Goal: Task Accomplishment & Management: Use online tool/utility

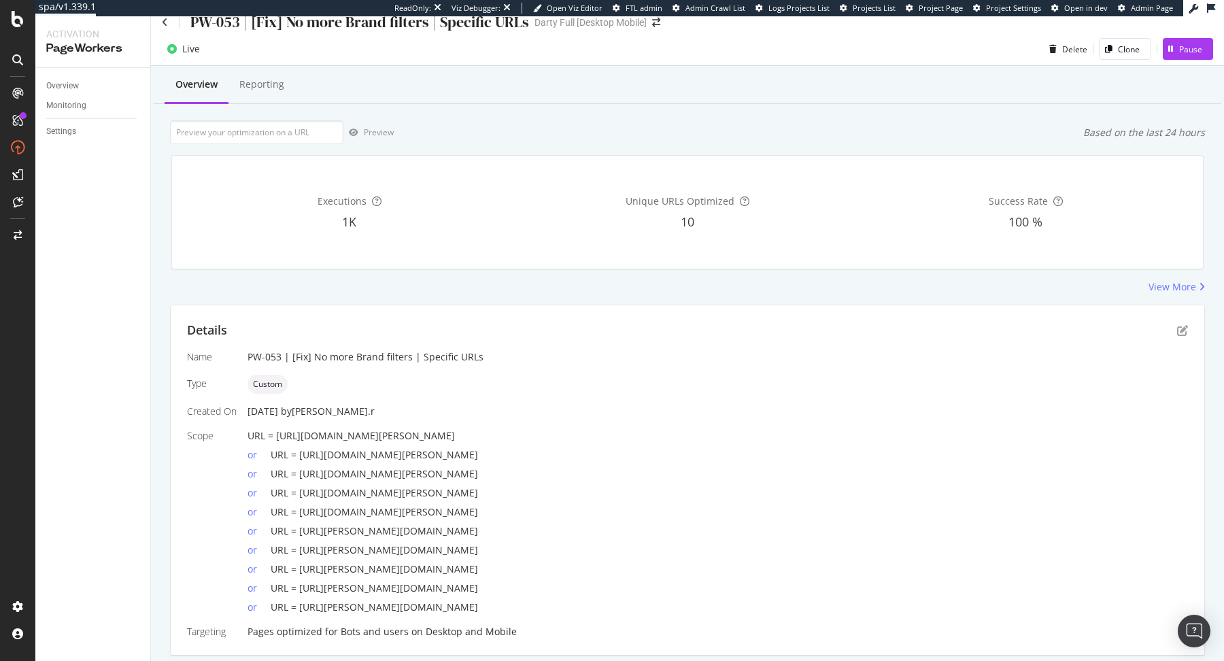
scroll to position [7, 0]
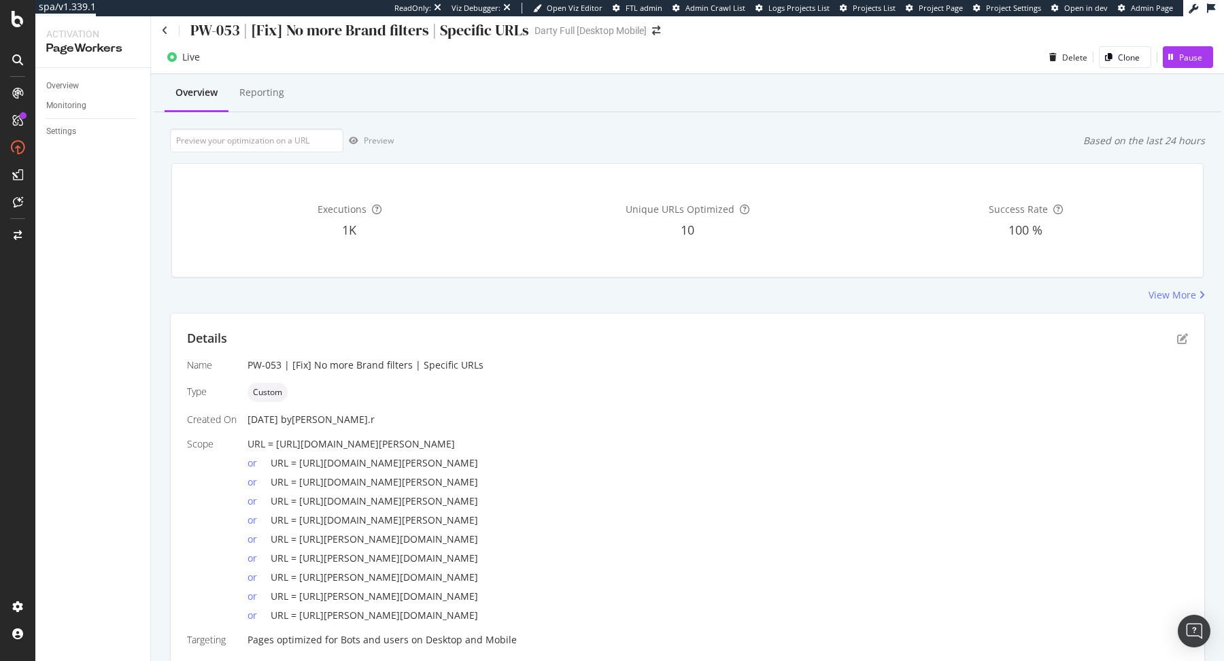
drag, startPoint x: 683, startPoint y: 505, endPoint x: 299, endPoint y: 506, distance: 383.4
click at [299, 506] on div "or URL = [URL][DOMAIN_NAME][PERSON_NAME]" at bounding box center [717, 498] width 940 height 19
copy span "[URL][DOMAIN_NAME][PERSON_NAME]"
click at [163, 35] on div "PW-053 | [Fix] No more Brand filters | Specific URLs" at bounding box center [345, 30] width 367 height 21
click at [165, 30] on icon at bounding box center [165, 31] width 6 height 10
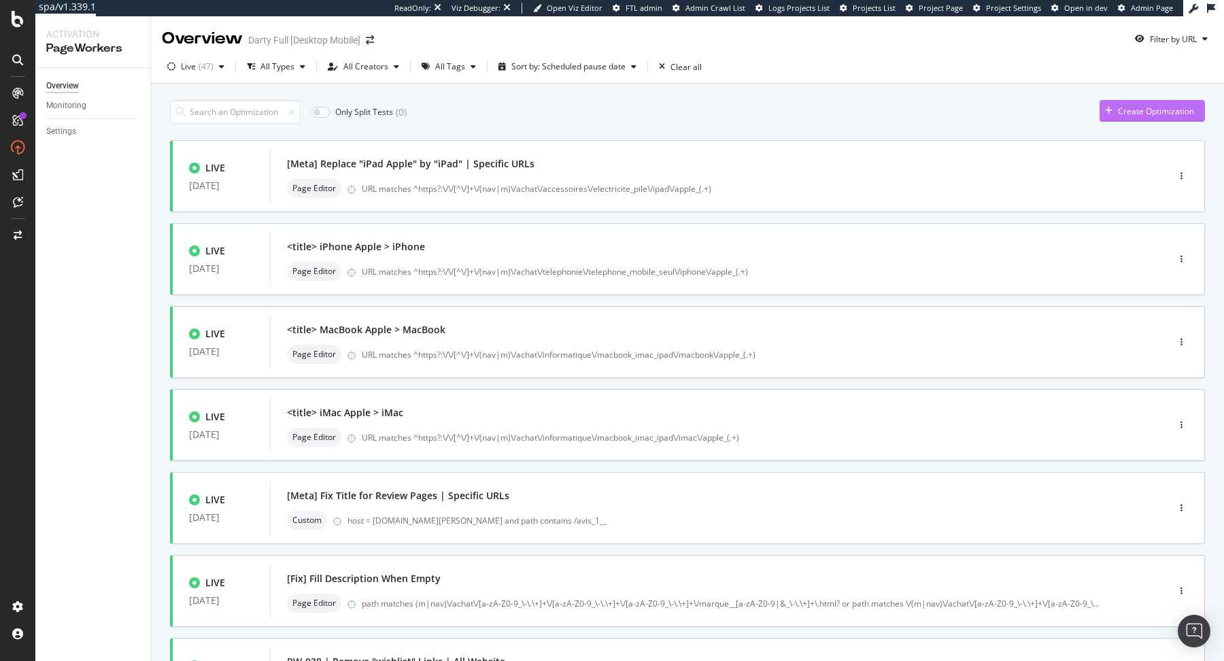
click at [1128, 107] on div "Create Optimization" at bounding box center [1156, 111] width 76 height 12
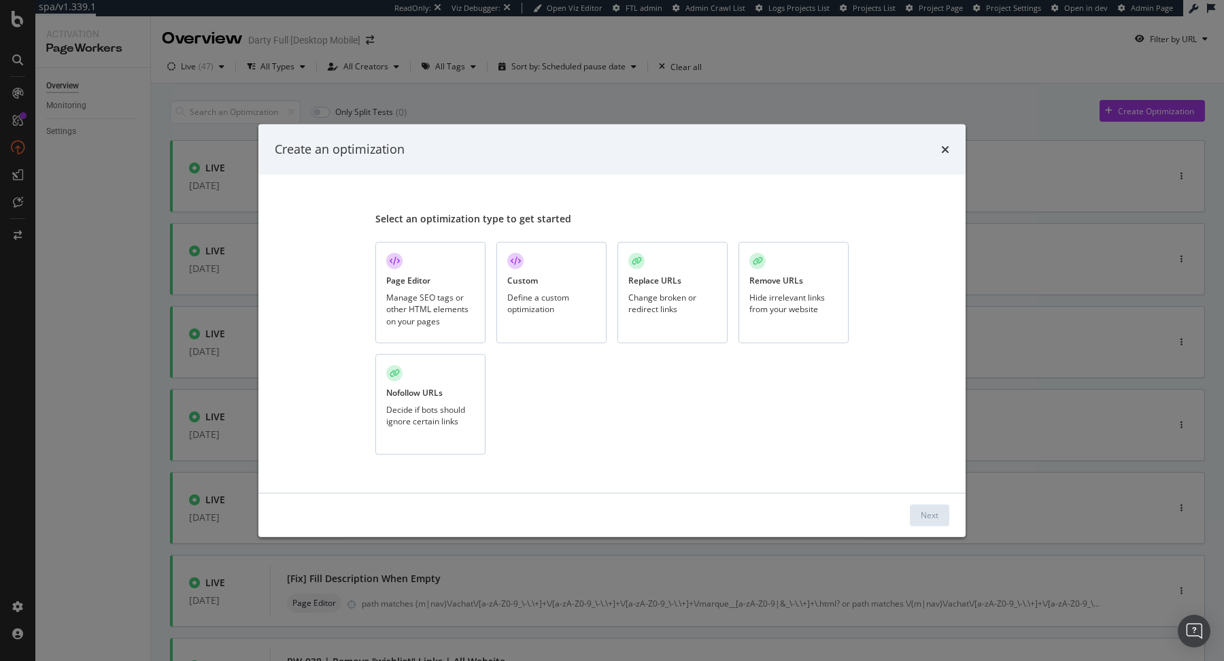
click at [431, 279] on div "Page Editor Manage SEO tags or other HTML elements on your pages" at bounding box center [430, 292] width 110 height 101
click at [917, 517] on button "Next" at bounding box center [929, 515] width 39 height 22
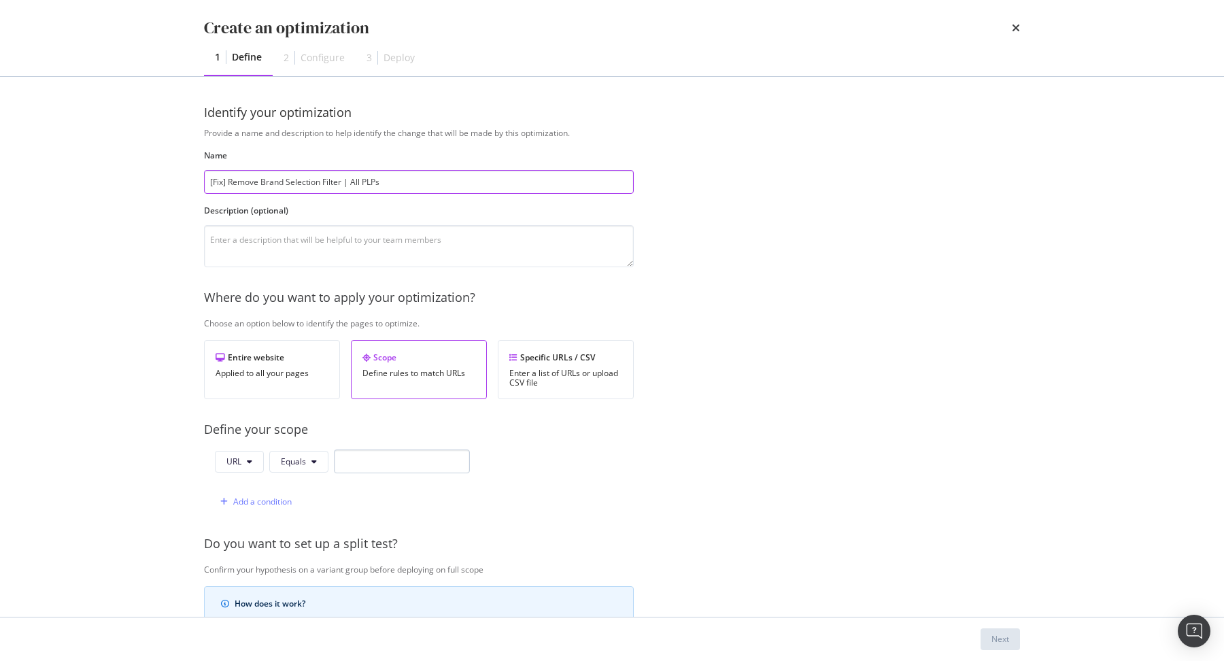
type input "[Fix] Remove Brand Selection Filter | All PLPs"
click at [249, 464] on button "URL" at bounding box center [239, 462] width 49 height 22
click at [243, 562] on span "Path" at bounding box center [250, 561] width 48 height 12
click at [258, 508] on div "Add a condition" at bounding box center [253, 501] width 77 height 20
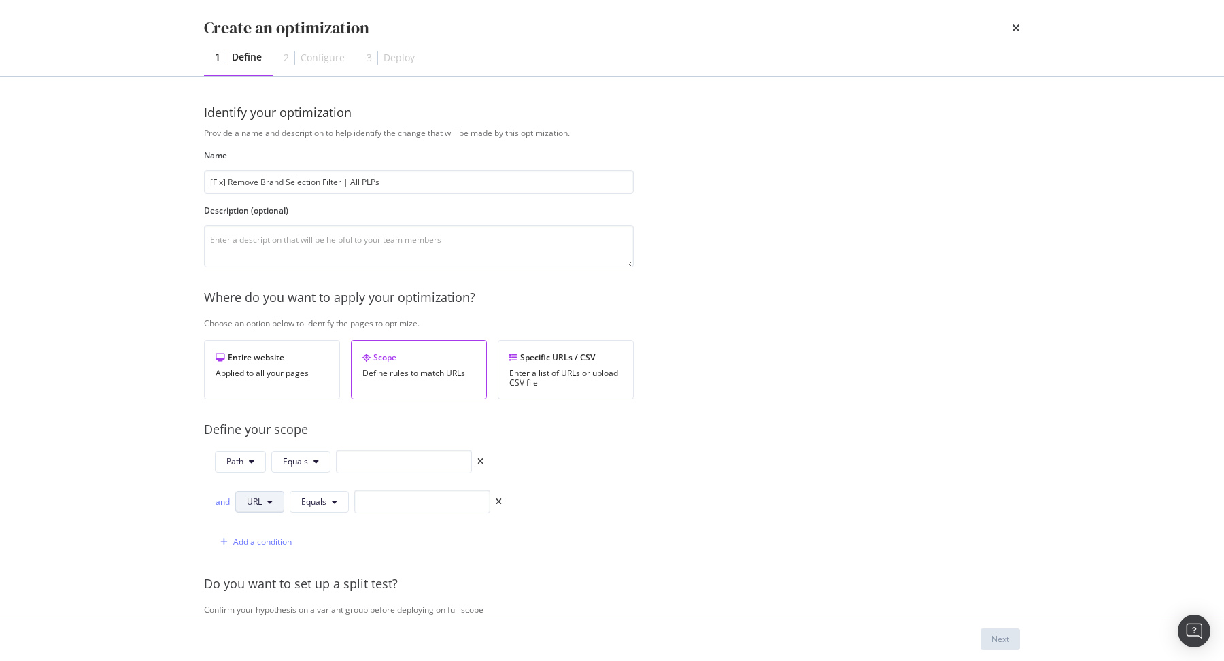
click at [263, 504] on button "URL" at bounding box center [259, 502] width 49 height 22
click at [283, 600] on span "Path" at bounding box center [271, 602] width 48 height 12
click at [300, 455] on span "Equals" at bounding box center [295, 461] width 25 height 12
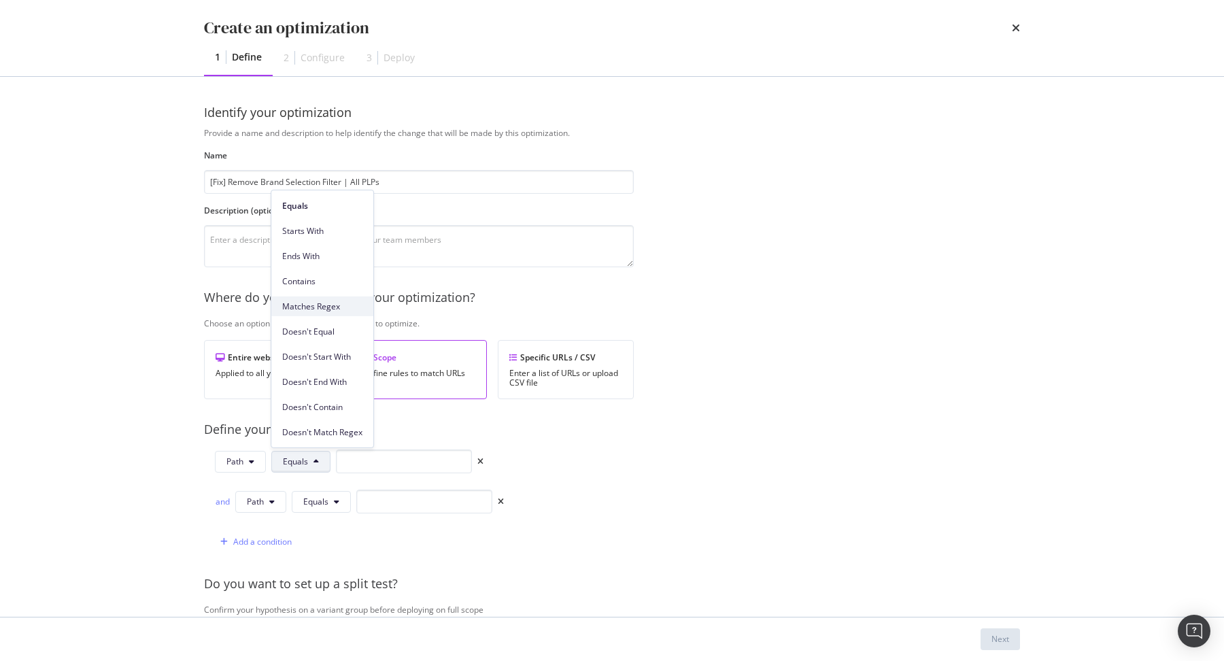
click at [331, 307] on span "Matches Regex" at bounding box center [322, 306] width 80 height 12
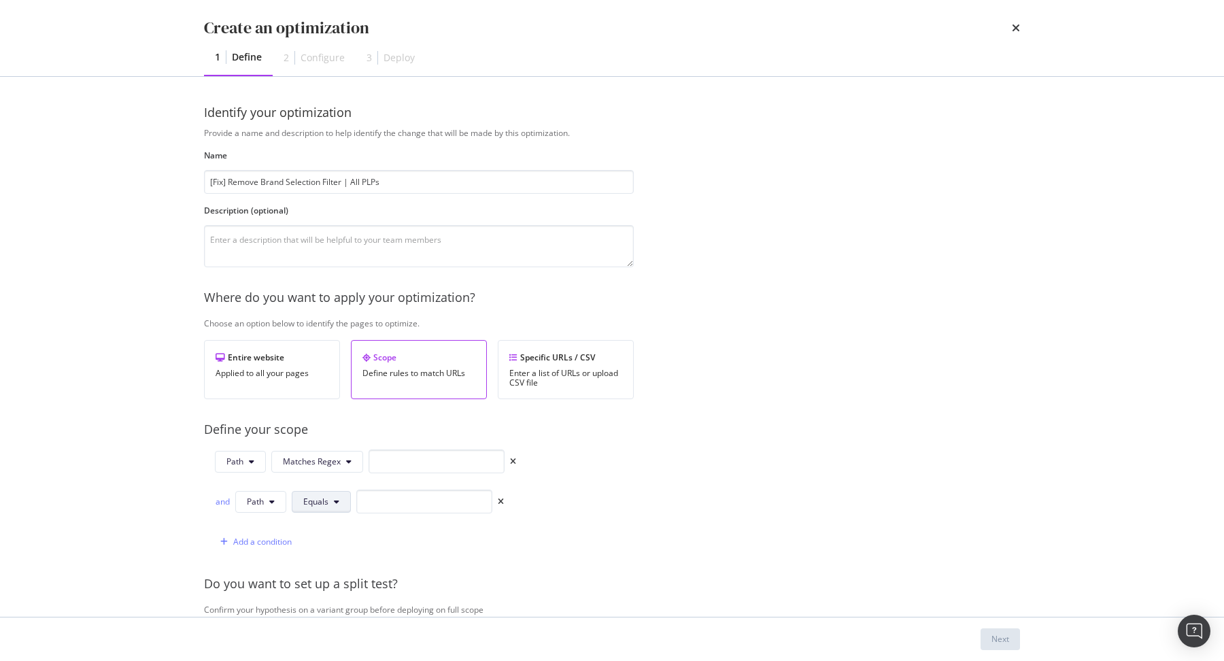
click at [324, 502] on span "Equals" at bounding box center [315, 502] width 25 height 12
click at [342, 349] on span "Matches Regex" at bounding box center [343, 346] width 80 height 12
click at [440, 443] on div "Provide a name and description to help identify the change that will be made by…" at bounding box center [612, 514] width 816 height 774
click at [438, 462] on input "modal" at bounding box center [436, 461] width 136 height 24
paste input "\/(m|nav)\/achat\/[a-zA-Z0-9_\-\.\+]+\/[a-zA-Z0-9_\-\.\+]+\/marque_[a-zA-Z0-9|&…"
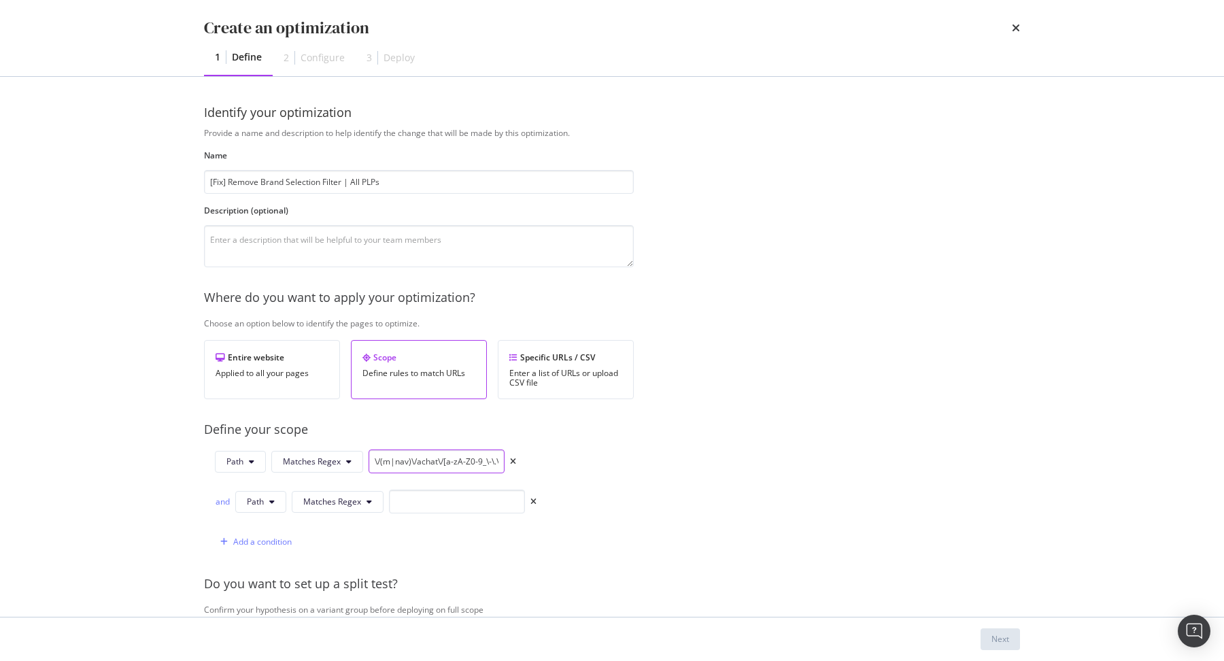
scroll to position [0, 229]
type input "\/(m|nav)\/achat\/[a-zA-Z0-9_\-\.\+]+\/[a-zA-Z0-9_\-\.\+]+\/marque_[a-zA-Z0-9|&…"
click at [428, 494] on input "modal" at bounding box center [457, 501] width 136 height 24
paste input "(m|nav)\/achat\/[a-zA-Z0-9_\-\.\+]+\/[a-zA-Z0-9_\-\.\+]+\/[a-zA-Z0-9_\-\.\+]+\/…"
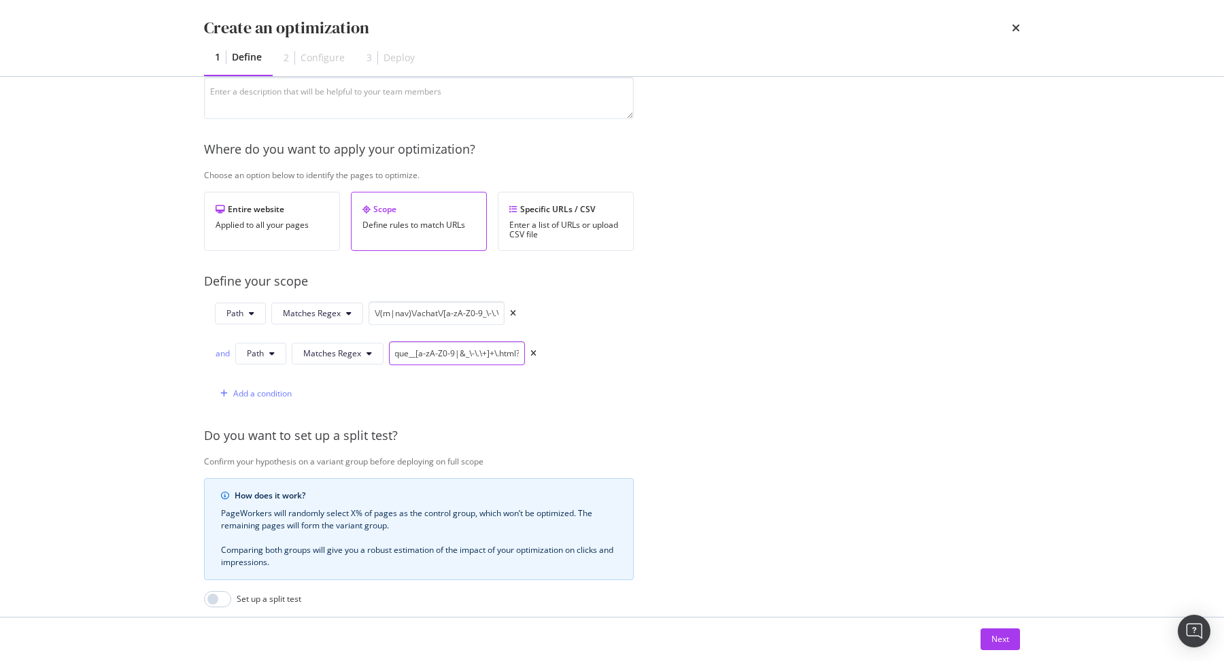
scroll to position [307, 0]
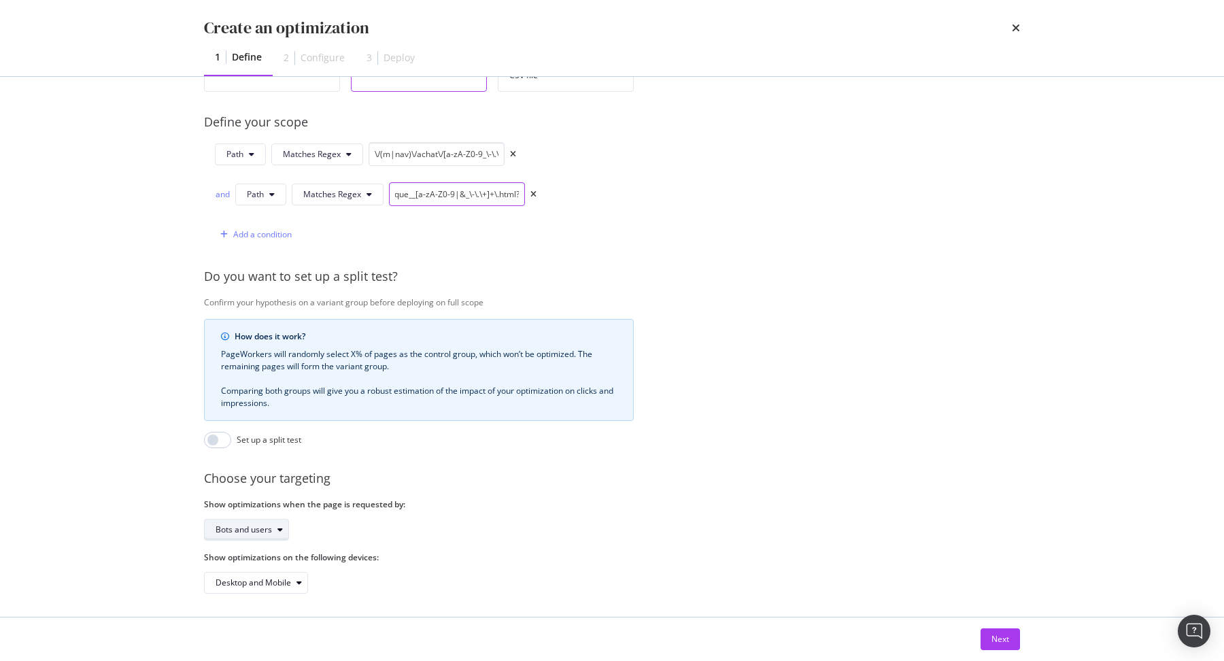
type input "(m|nav)\/achat\/[a-zA-Z0-9_\-\.\+]+\/[a-zA-Z0-9_\-\.\+]+\/[a-zA-Z0-9_\-\.\+]+\/…"
click at [265, 529] on div "Bots and users" at bounding box center [243, 529] width 56 height 8
click at [258, 564] on div "Bots only" at bounding box center [250, 571] width 81 height 17
click at [1006, 639] on div "Next" at bounding box center [1000, 639] width 18 height 12
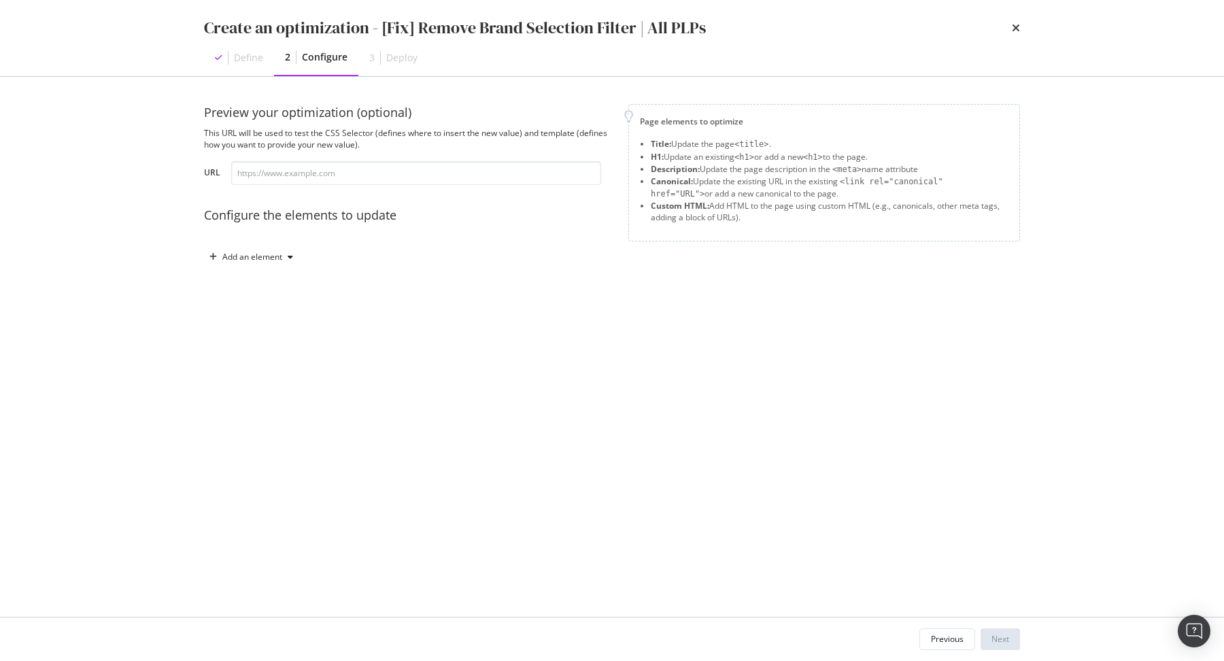
click at [274, 235] on div "Preview your optimization (optional) This URL will be used to test the CSS Sele…" at bounding box center [408, 186] width 408 height 164
click at [268, 253] on div "Add an element" at bounding box center [252, 257] width 60 height 8
click at [286, 369] on div "Custom HTML" at bounding box center [267, 372] width 54 height 12
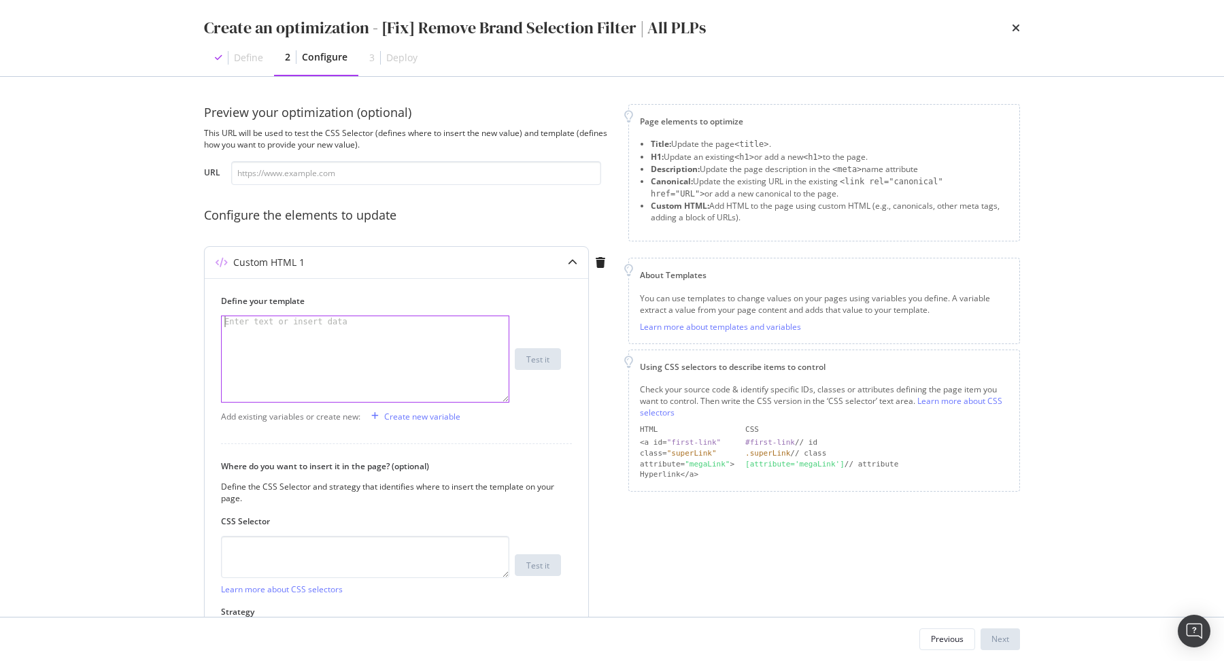
click at [324, 352] on div "modal" at bounding box center [366, 370] width 289 height 108
click at [323, 564] on textarea "modal" at bounding box center [365, 557] width 288 height 42
paste textarea "selected_filter"
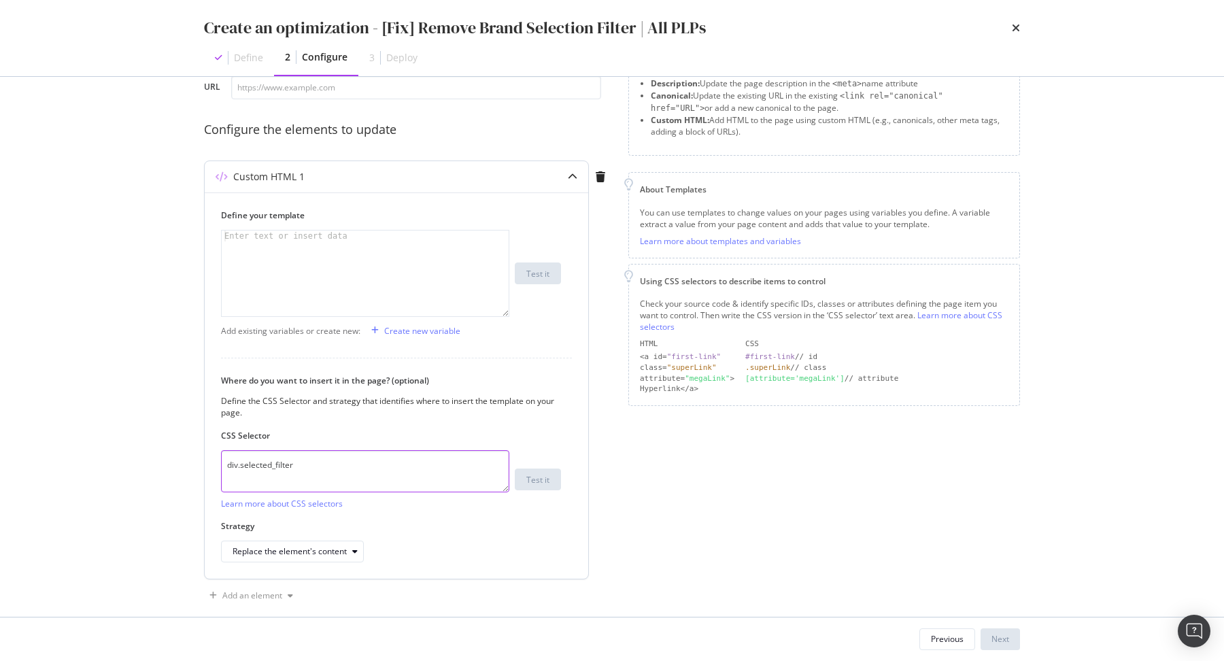
scroll to position [101, 0]
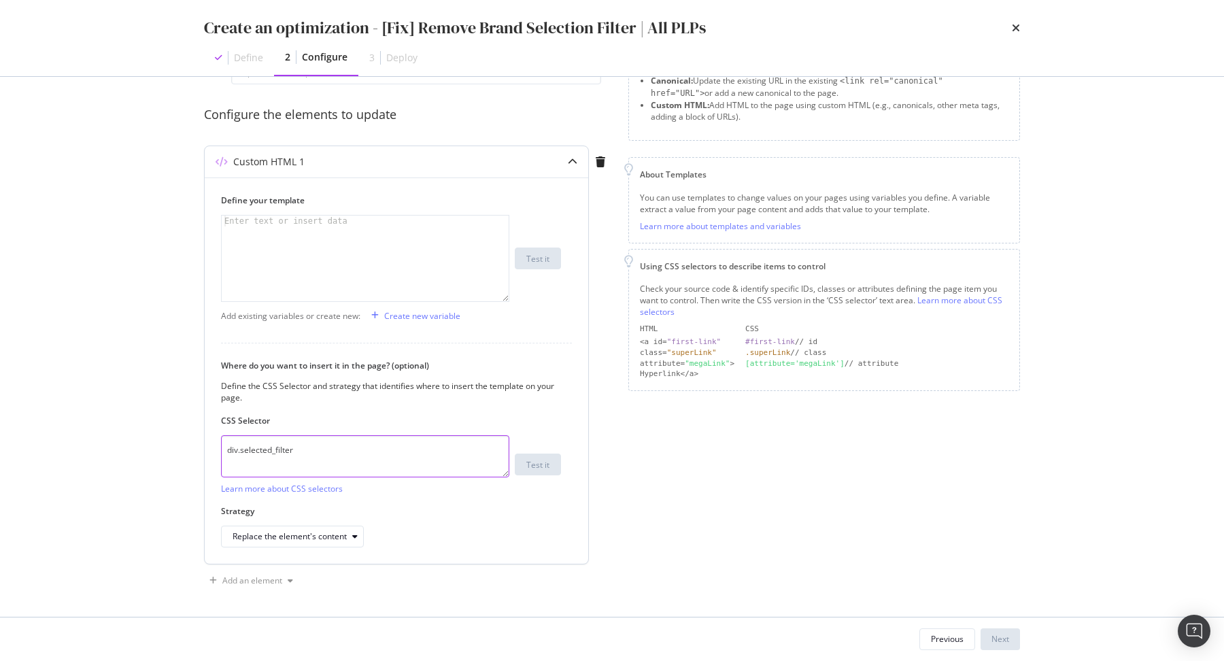
type textarea "div.selected_filter"
click at [322, 532] on div "Replace the element's content" at bounding box center [289, 536] width 114 height 8
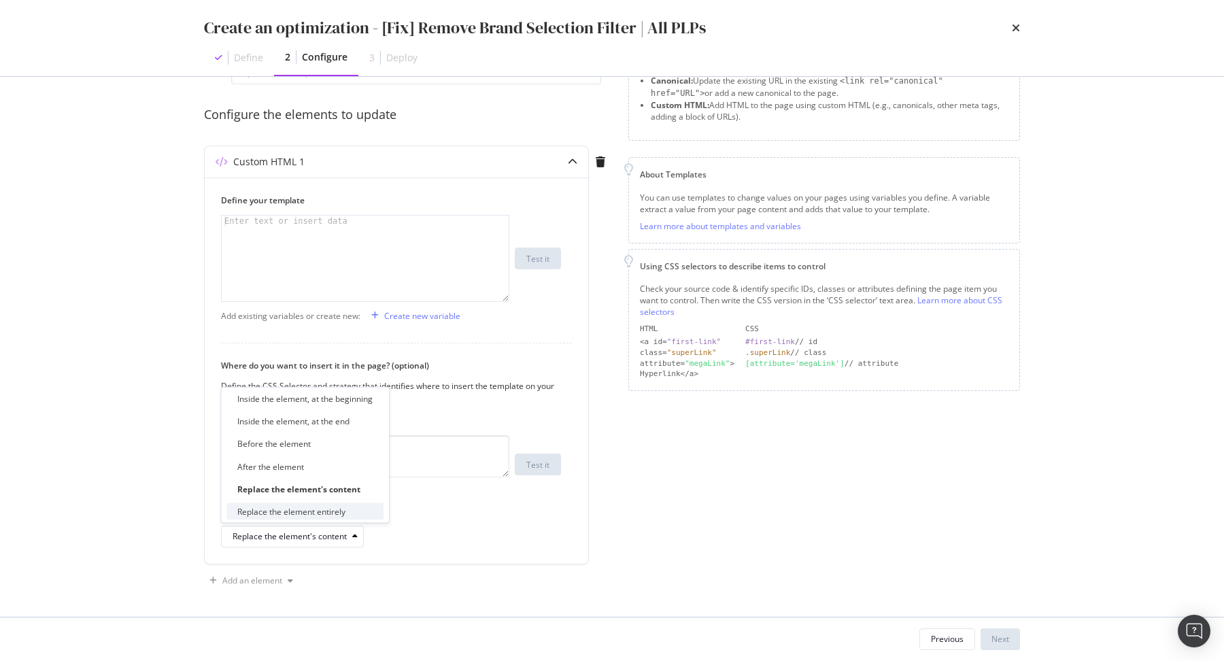
click at [329, 509] on div "Replace the element entirely" at bounding box center [291, 511] width 108 height 12
click at [379, 294] on div "modal" at bounding box center [366, 269] width 289 height 108
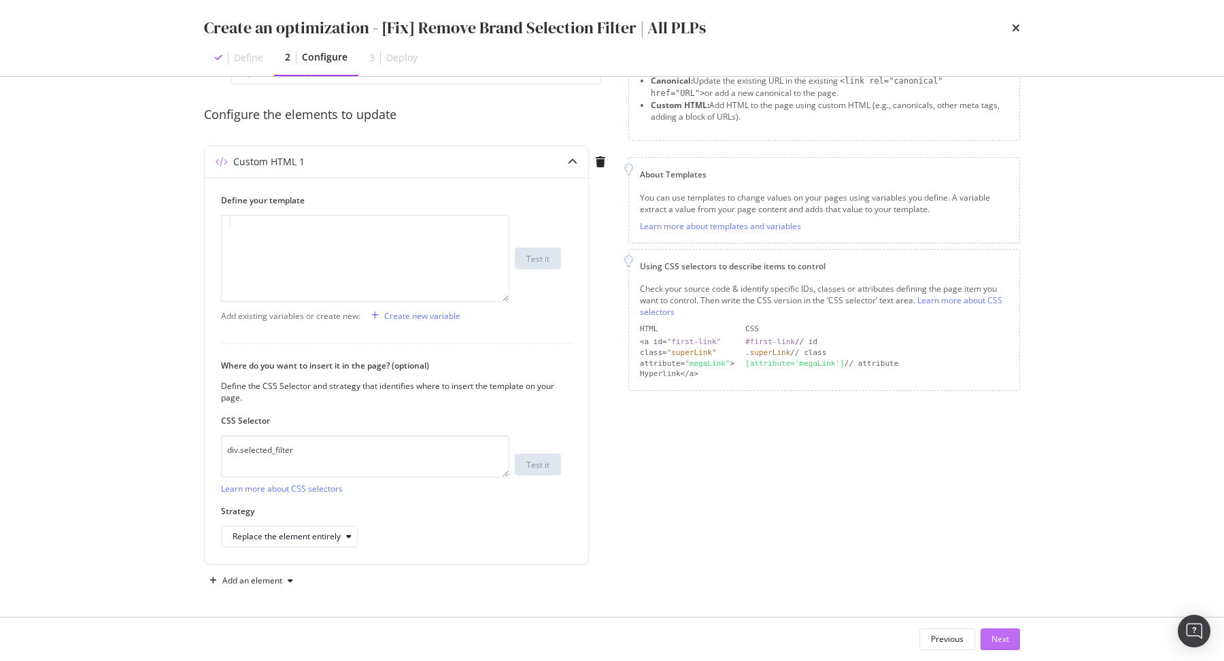
click at [1010, 634] on button "Next" at bounding box center [999, 639] width 39 height 22
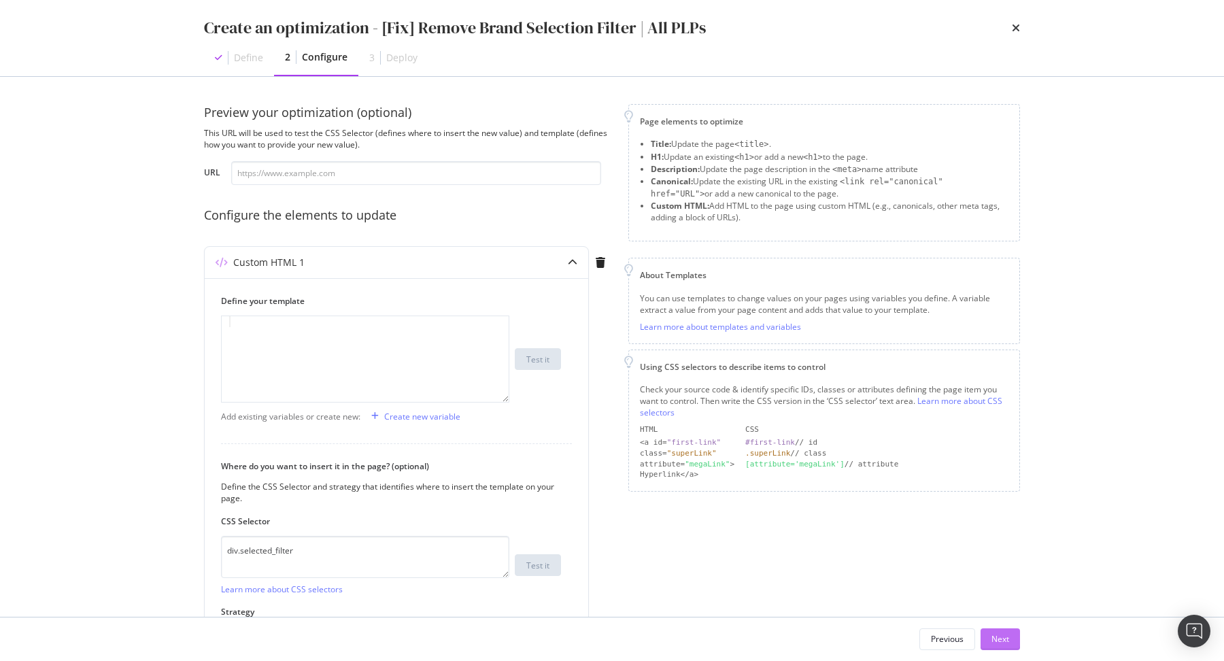
click at [1010, 634] on button "Next" at bounding box center [999, 639] width 39 height 22
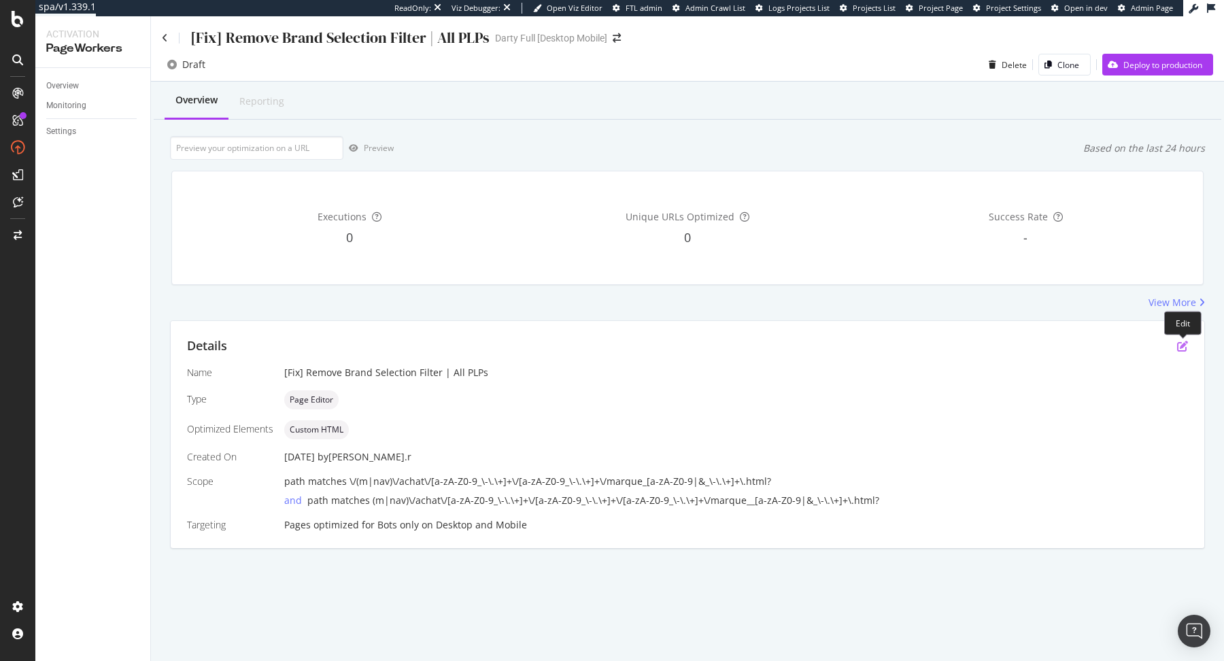
click at [1185, 348] on icon "pen-to-square" at bounding box center [1182, 346] width 11 height 11
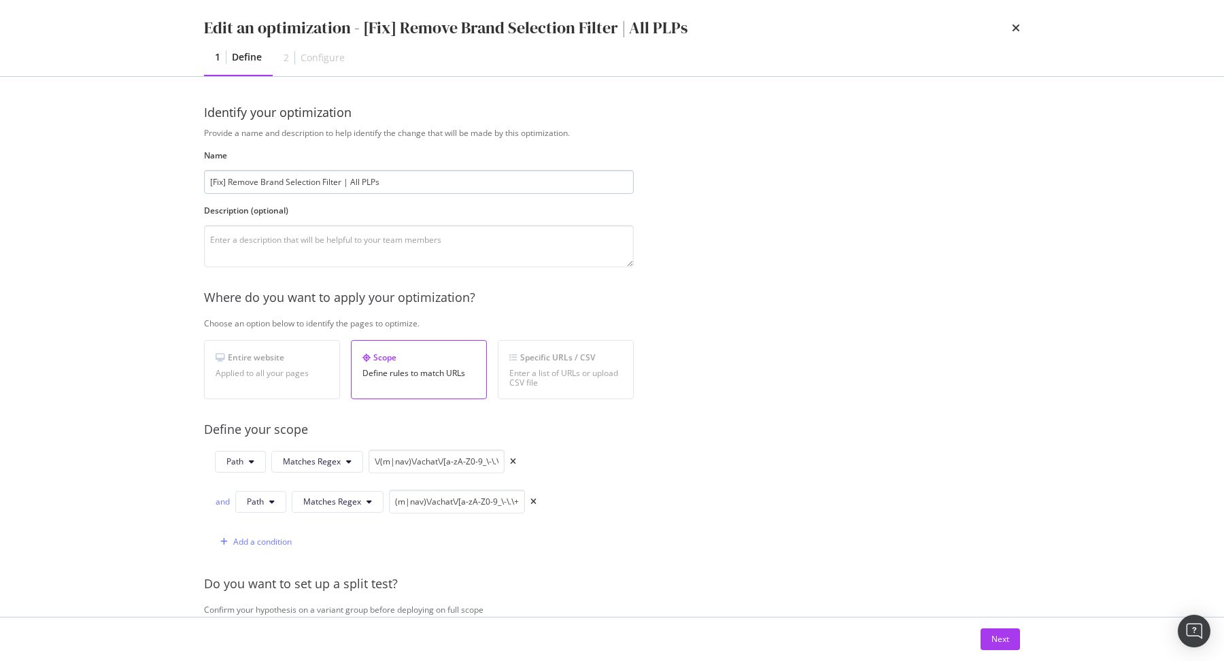
click at [318, 185] on input "[Fix] Remove Brand Selection Filter | All PLPs" at bounding box center [419, 182] width 430 height 24
type input "[Fix] Remove Brand Selected Filter | All PLPs"
click at [1016, 646] on button "Next" at bounding box center [999, 639] width 39 height 22
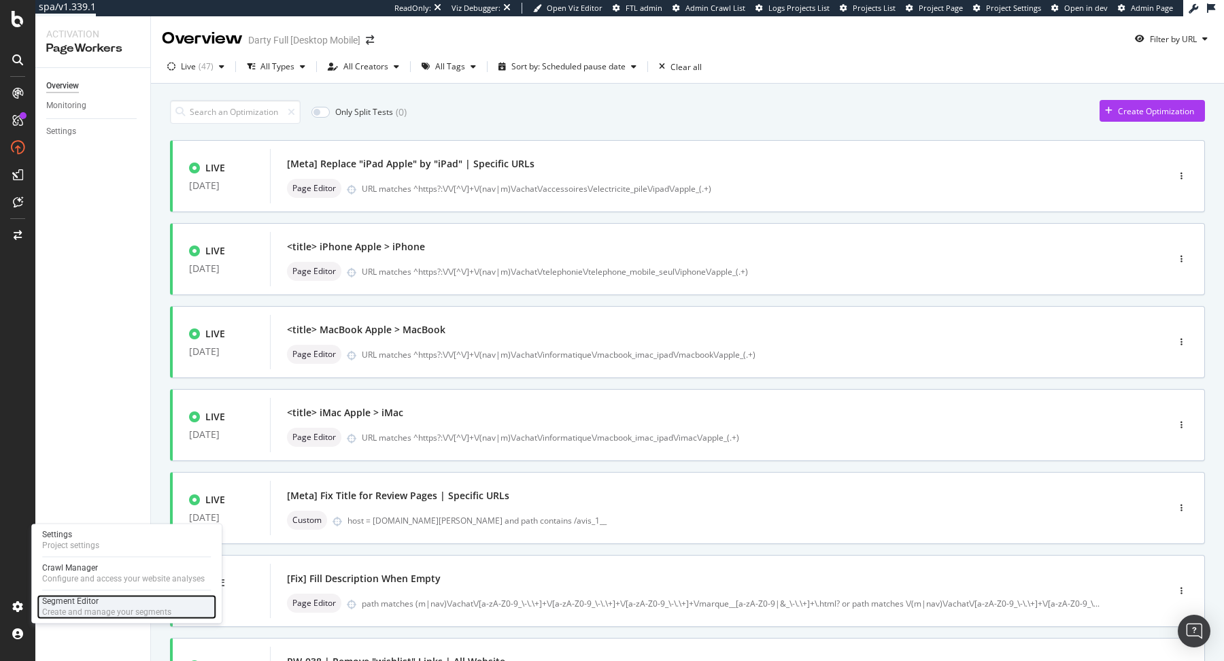
click at [82, 604] on div "Segment Editor" at bounding box center [106, 601] width 129 height 11
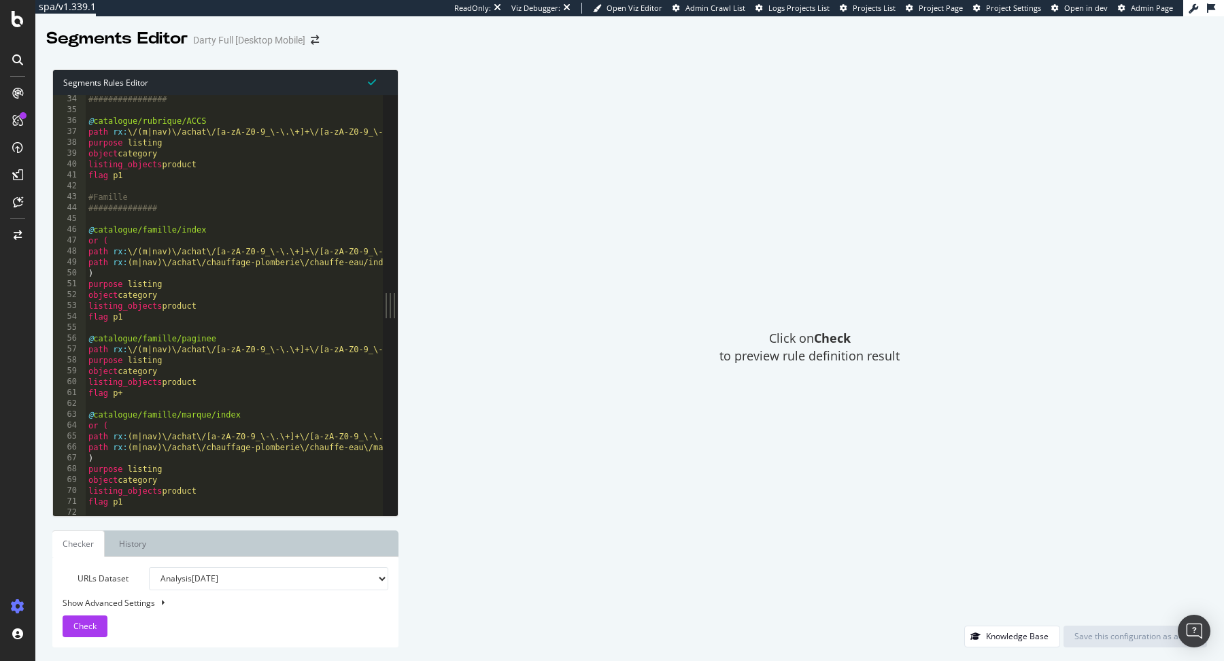
scroll to position [18, 0]
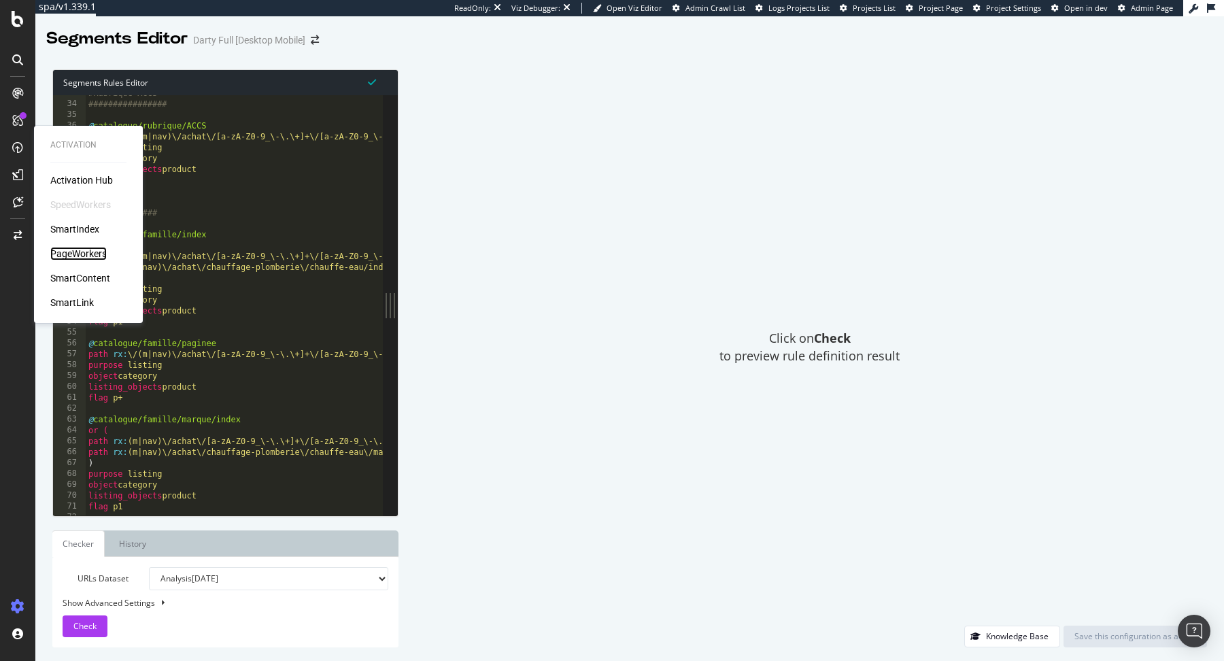
click at [91, 250] on div "PageWorkers" at bounding box center [78, 254] width 56 height 14
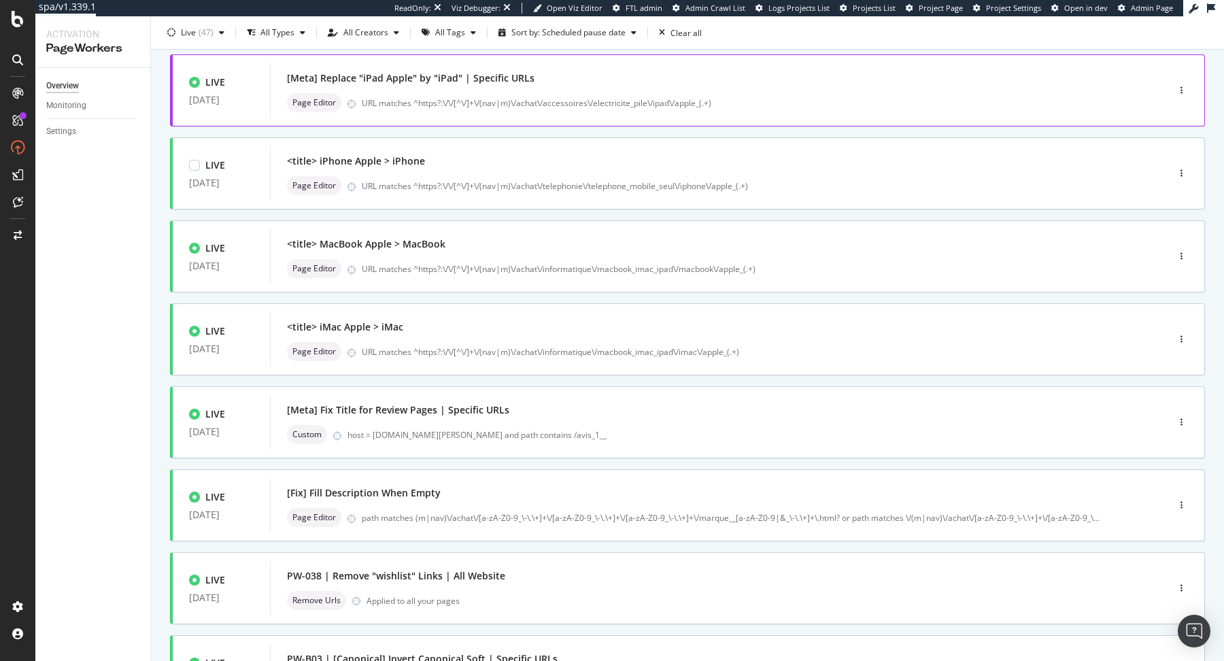
scroll to position [90, 0]
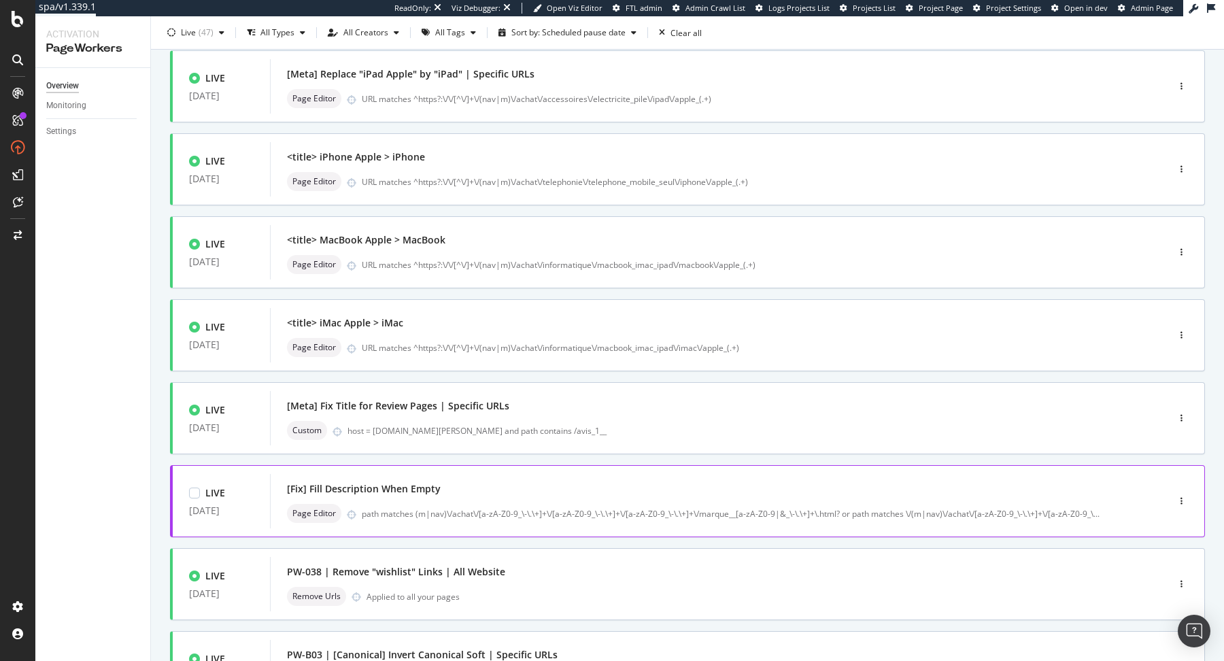
click at [533, 479] on div "[Fix] Fill Description When Empty" at bounding box center [698, 488] width 823 height 19
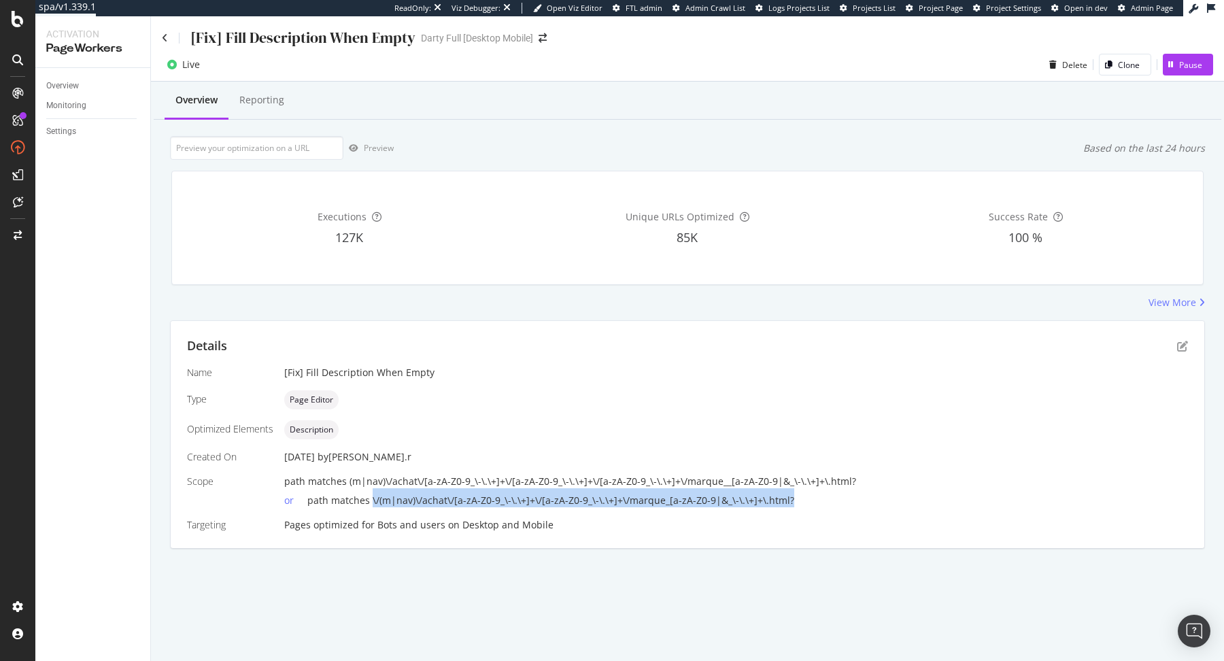
drag, startPoint x: 804, startPoint y: 495, endPoint x: 370, endPoint y: 504, distance: 433.8
click at [370, 504] on div "or path matches \/(m|nav)\/achat\/[a-zA-Z0-9_\-\.\+]+\/[a-zA-Z0-9_\-\.\+]+\/mar…" at bounding box center [735, 497] width 903 height 19
copy span "\/(m|nav)\/achat\/[a-zA-Z0-9_\-\.\+]+\/[a-zA-Z0-9_\-\.\+]+\/marque_[a-zA-Z0-9|&…"
drag, startPoint x: 348, startPoint y: 481, endPoint x: 821, endPoint y: 482, distance: 473.1
click at [821, 482] on span "path matches (m|nav)\/achat\/[a-zA-Z0-9_\-\.\+]+\/[a-zA-Z0-9_\-\.\+]+\/[a-zA-Z0…" at bounding box center [570, 481] width 572 height 13
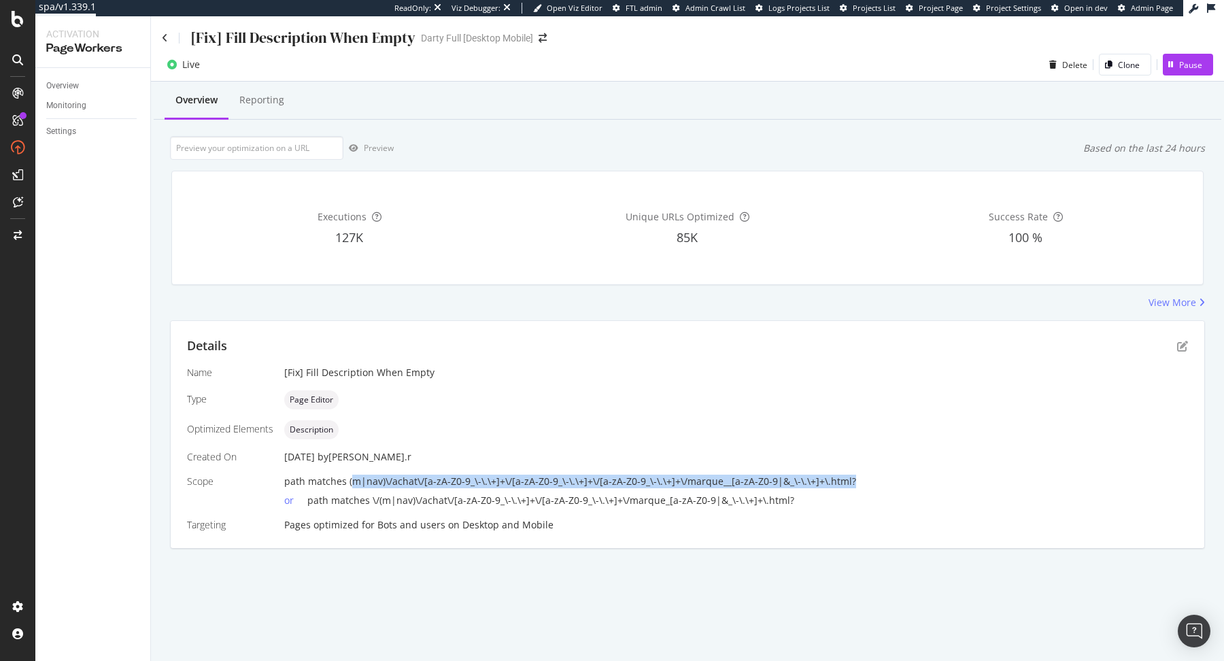
drag, startPoint x: 877, startPoint y: 478, endPoint x: 348, endPoint y: 483, distance: 528.9
click at [348, 483] on div "path matches (m|nav)\/achat\/[a-zA-Z0-9_\-\.\+]+\/[a-zA-Z0-9_\-\.\+]+\/[a-zA-Z0…" at bounding box center [735, 482] width 903 height 14
copy span "(m|nav)\/achat\/[a-zA-Z0-9_\-\.\+]+\/[a-zA-Z0-9_\-\.\+]+\/[a-zA-Z0-9_\-\.\+]+\/…"
